Goal: Task Accomplishment & Management: Use online tool/utility

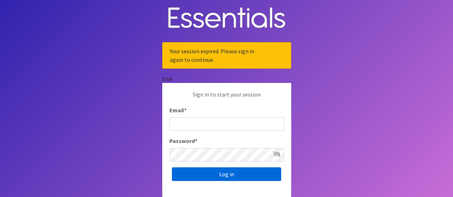
type input "[EMAIL_ADDRESS][DOMAIN_NAME]"
click at [203, 179] on input "Log in" at bounding box center [226, 174] width 109 height 14
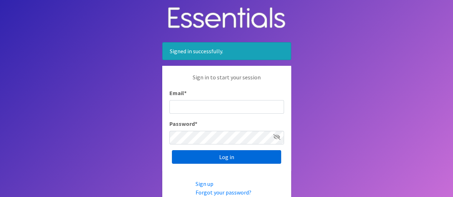
type input "[EMAIL_ADDRESS][DOMAIN_NAME]"
click at [212, 157] on input "Log in" at bounding box center [226, 157] width 109 height 14
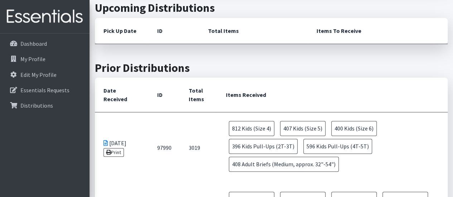
scroll to position [429, 0]
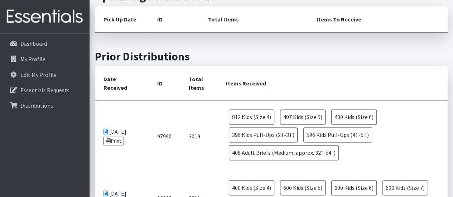
click at [132, 128] on td "10/10/2025 Print" at bounding box center [122, 136] width 54 height 71
click at [116, 139] on link "Print" at bounding box center [113, 141] width 20 height 9
